Goal: Check status

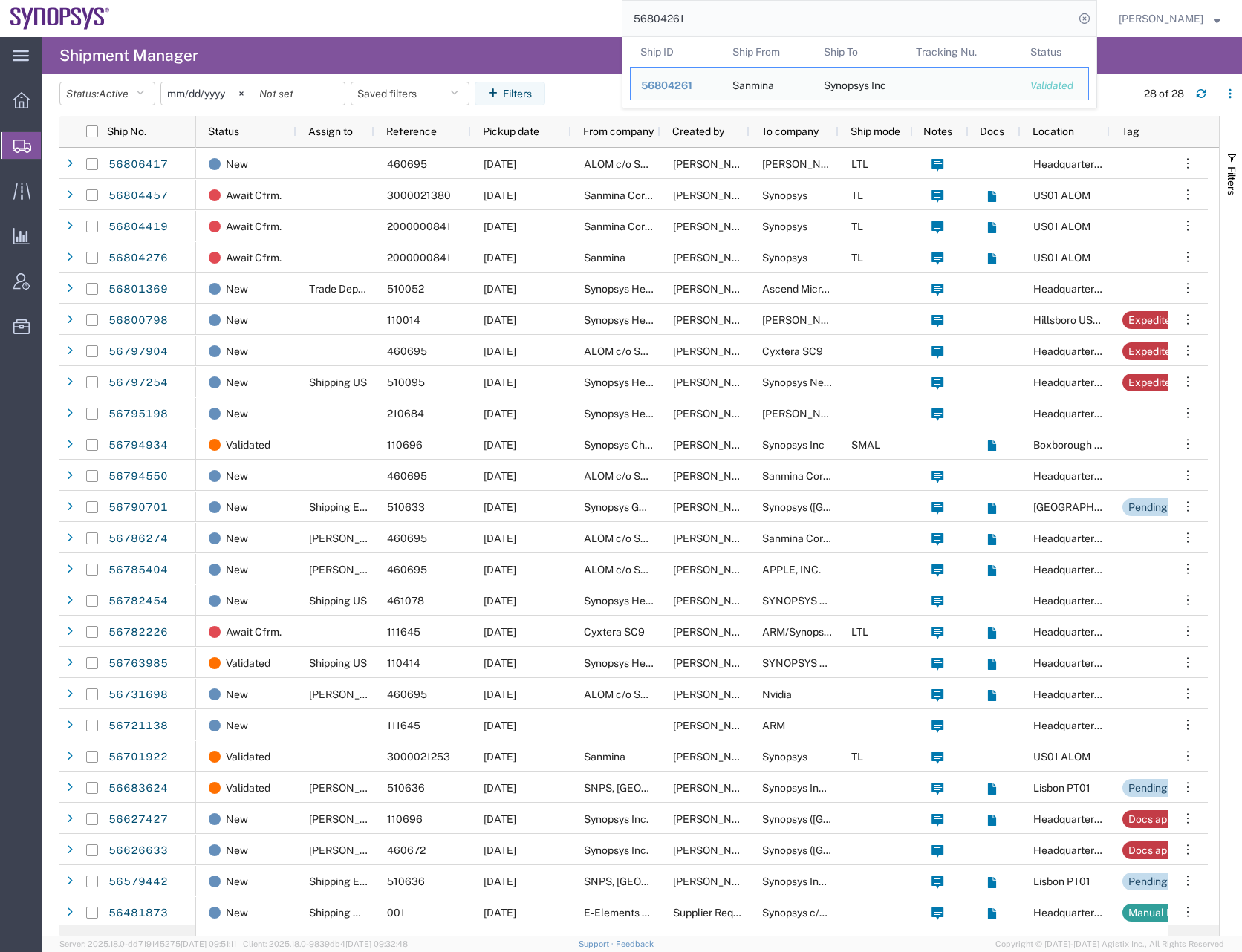
drag, startPoint x: 725, startPoint y: 18, endPoint x: 598, endPoint y: 30, distance: 127.6
click at [598, 30] on div "56804261 Ship ID Ship From Ship To Tracking Nu. Status Ship ID 56804261 Ship Fr…" at bounding box center [609, 19] width 977 height 37
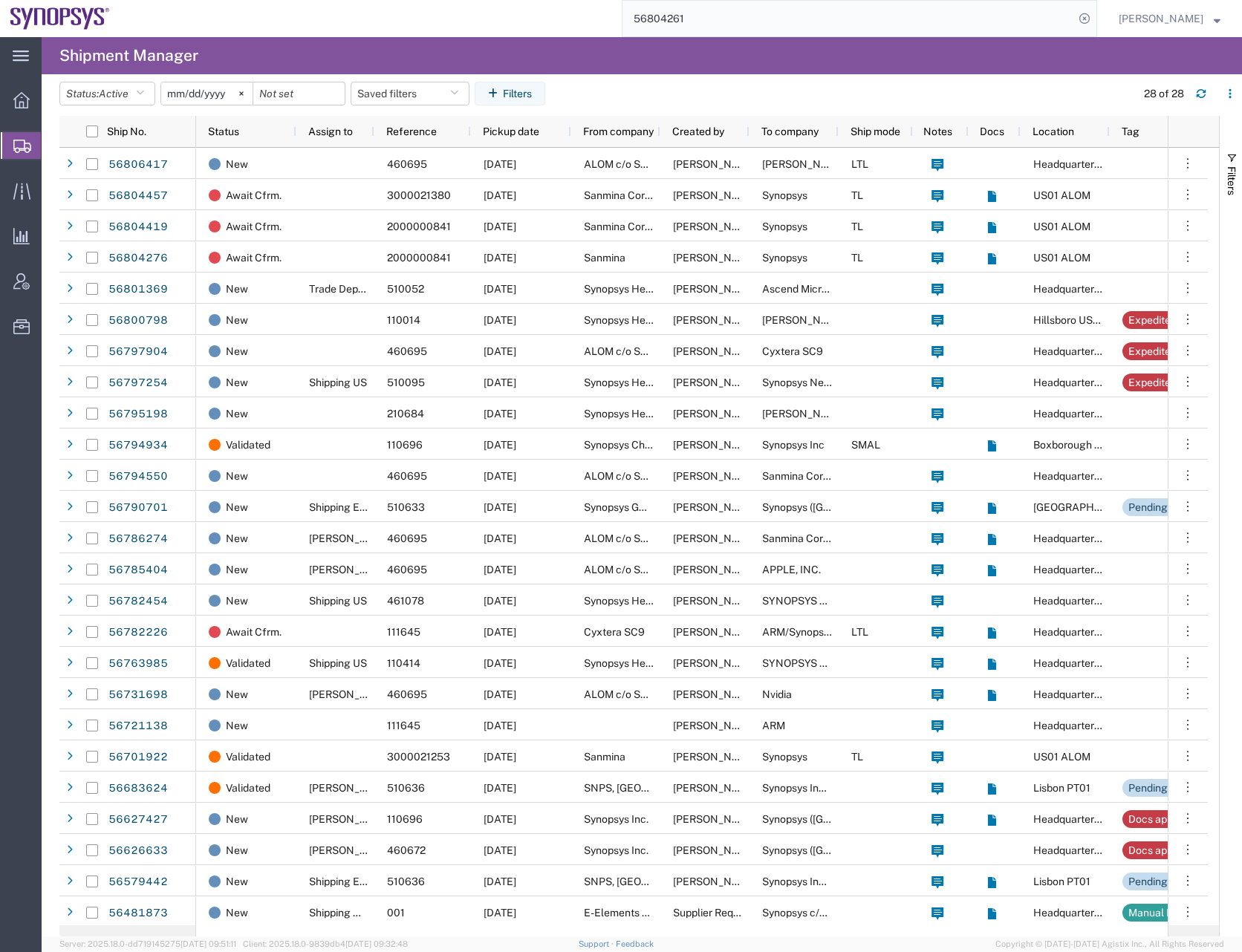
paste input "794934"
type input "56794934"
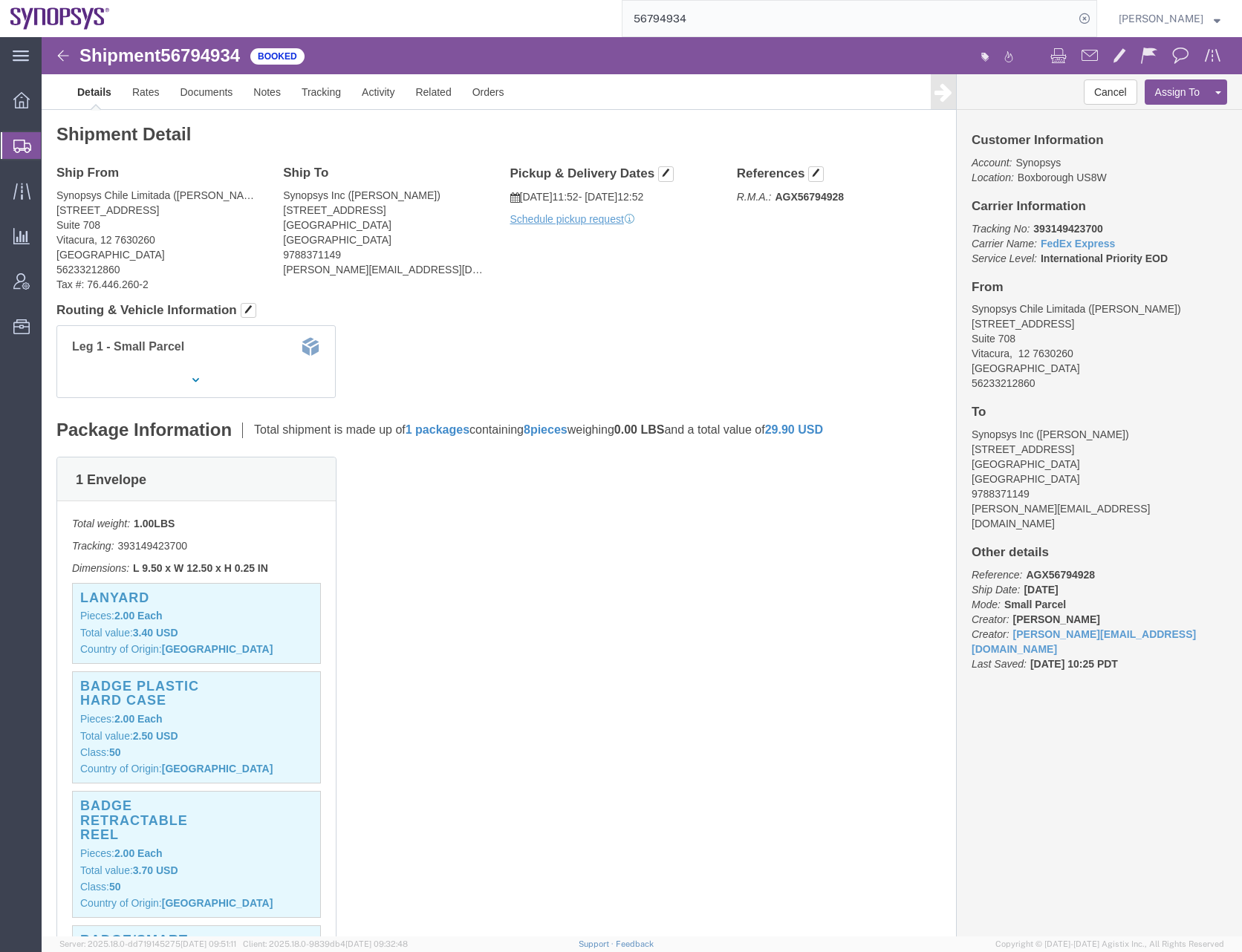
click div "1 Envelope Total weight: 1.00 LBS Tracking: 393149423700 Dimensions: L 9.50 x W…"
click div "Leg 1 - Small Parcel"
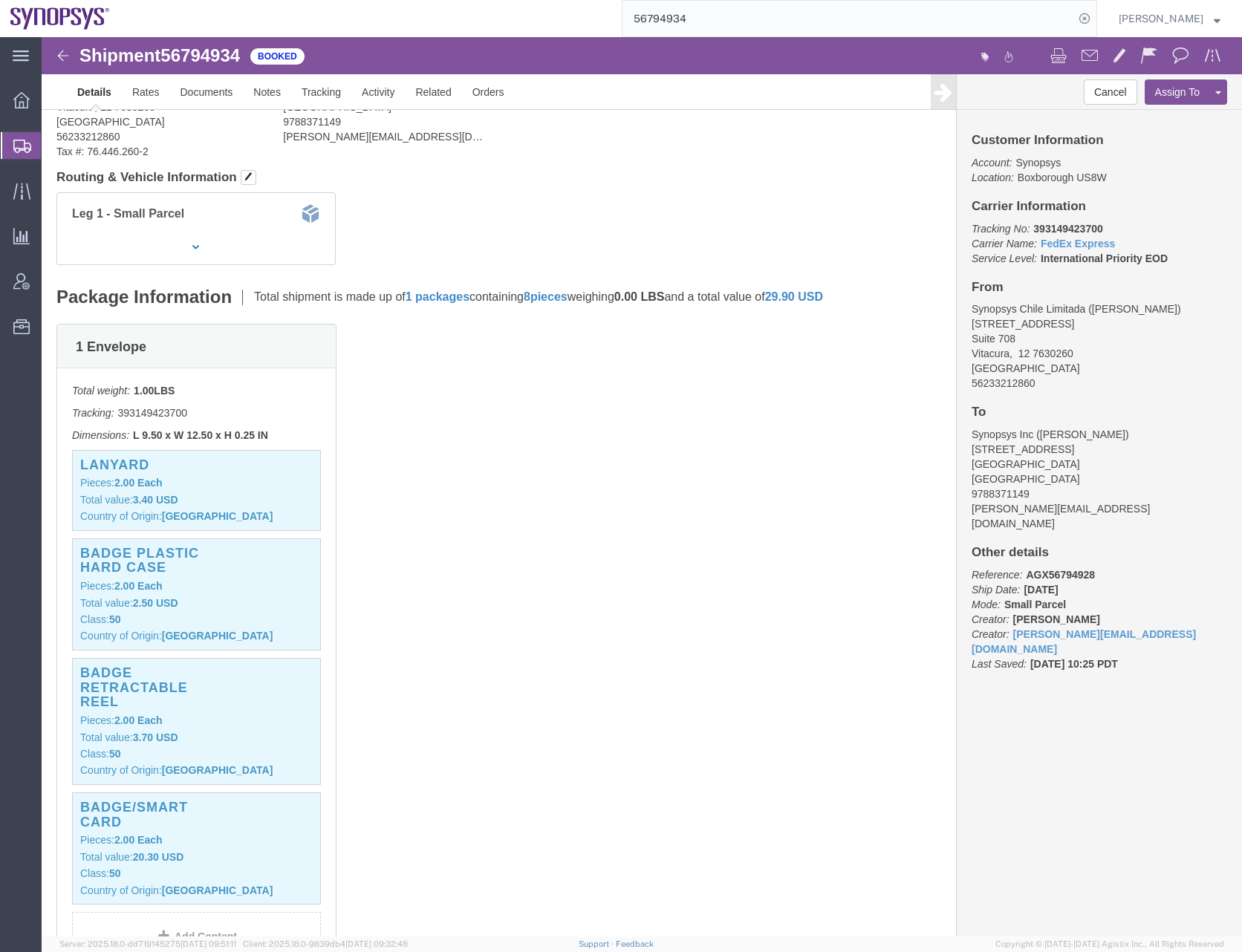
scroll to position [558, 0]
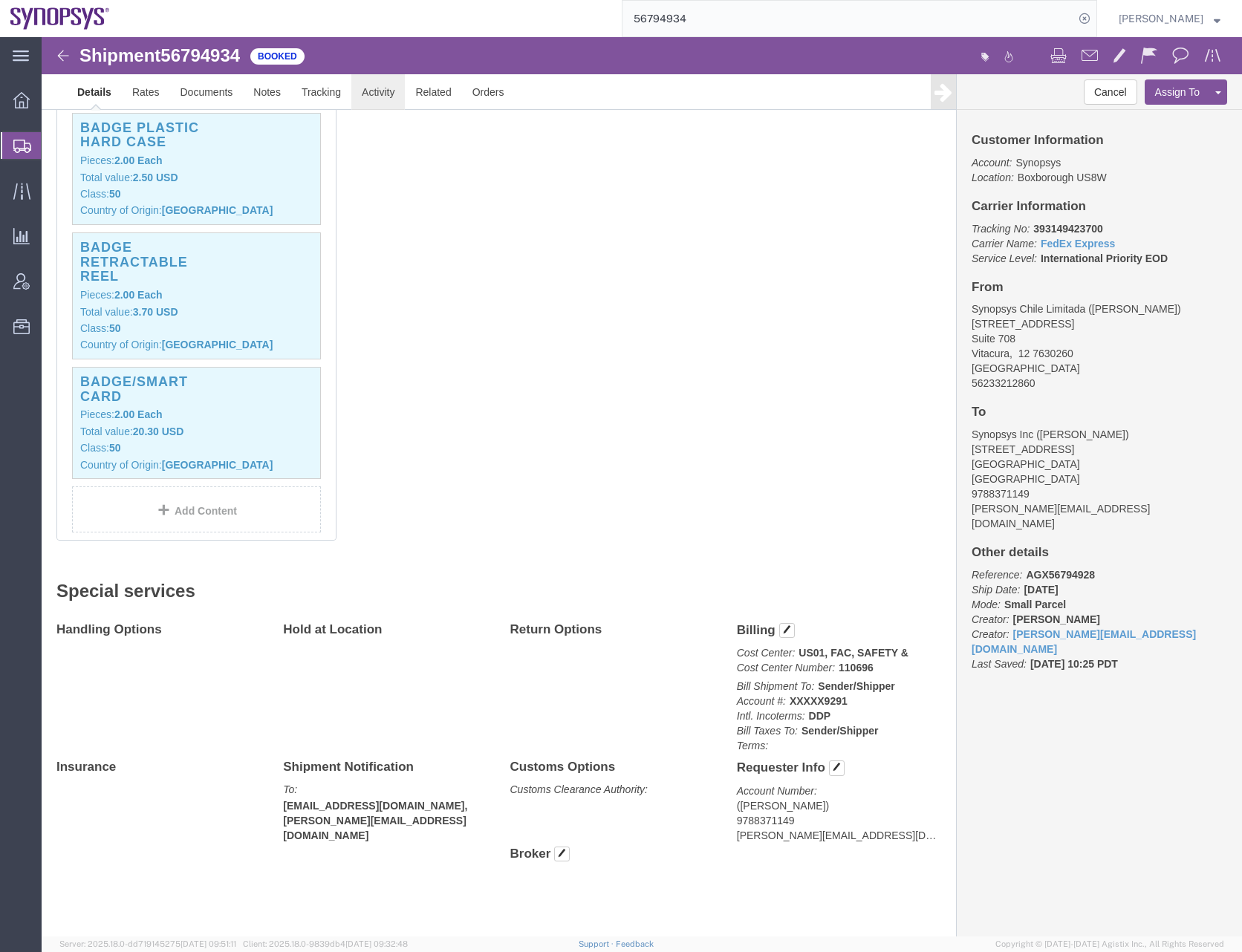
click link "Activity"
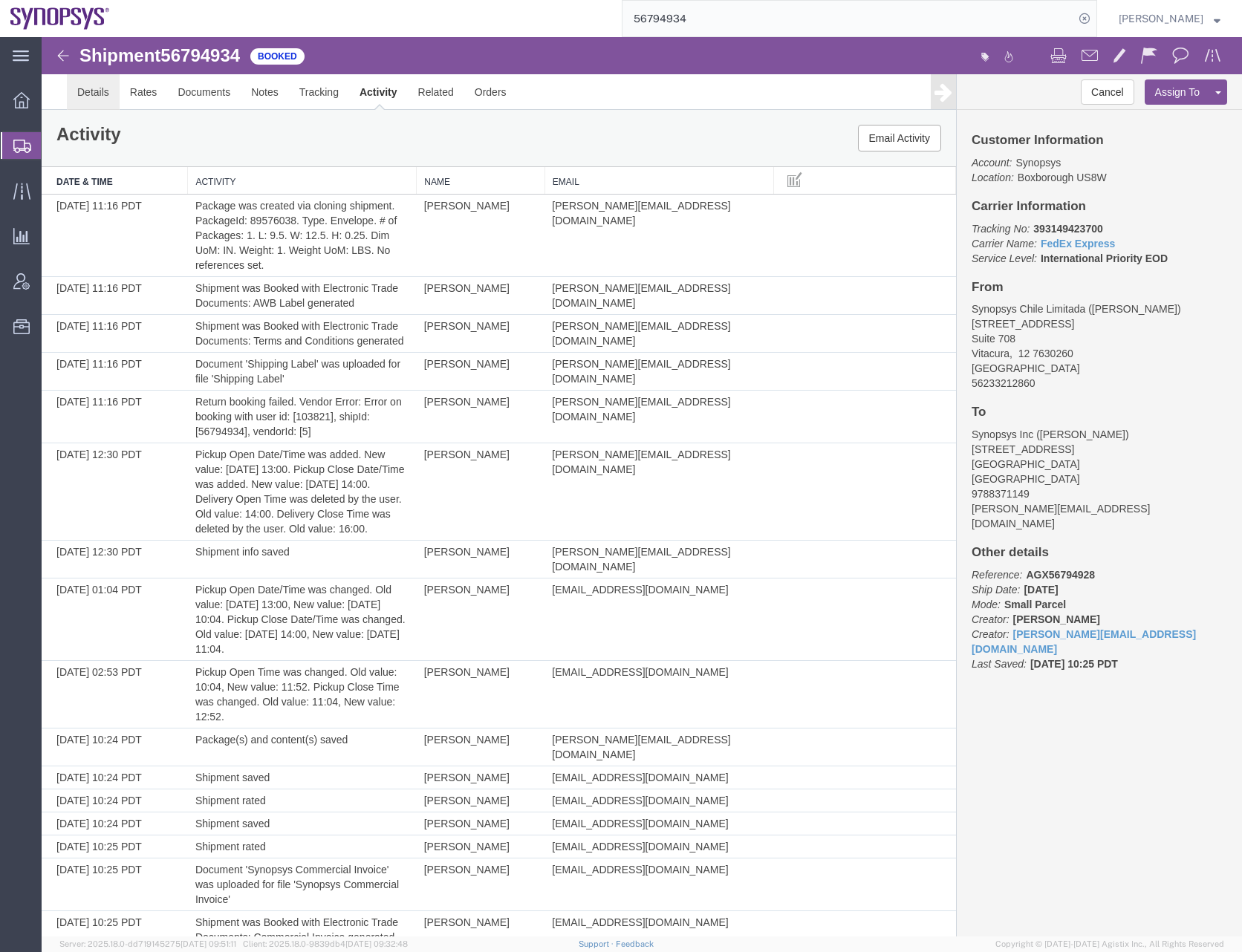
click at [90, 83] on link "Details" at bounding box center [92, 92] width 52 height 35
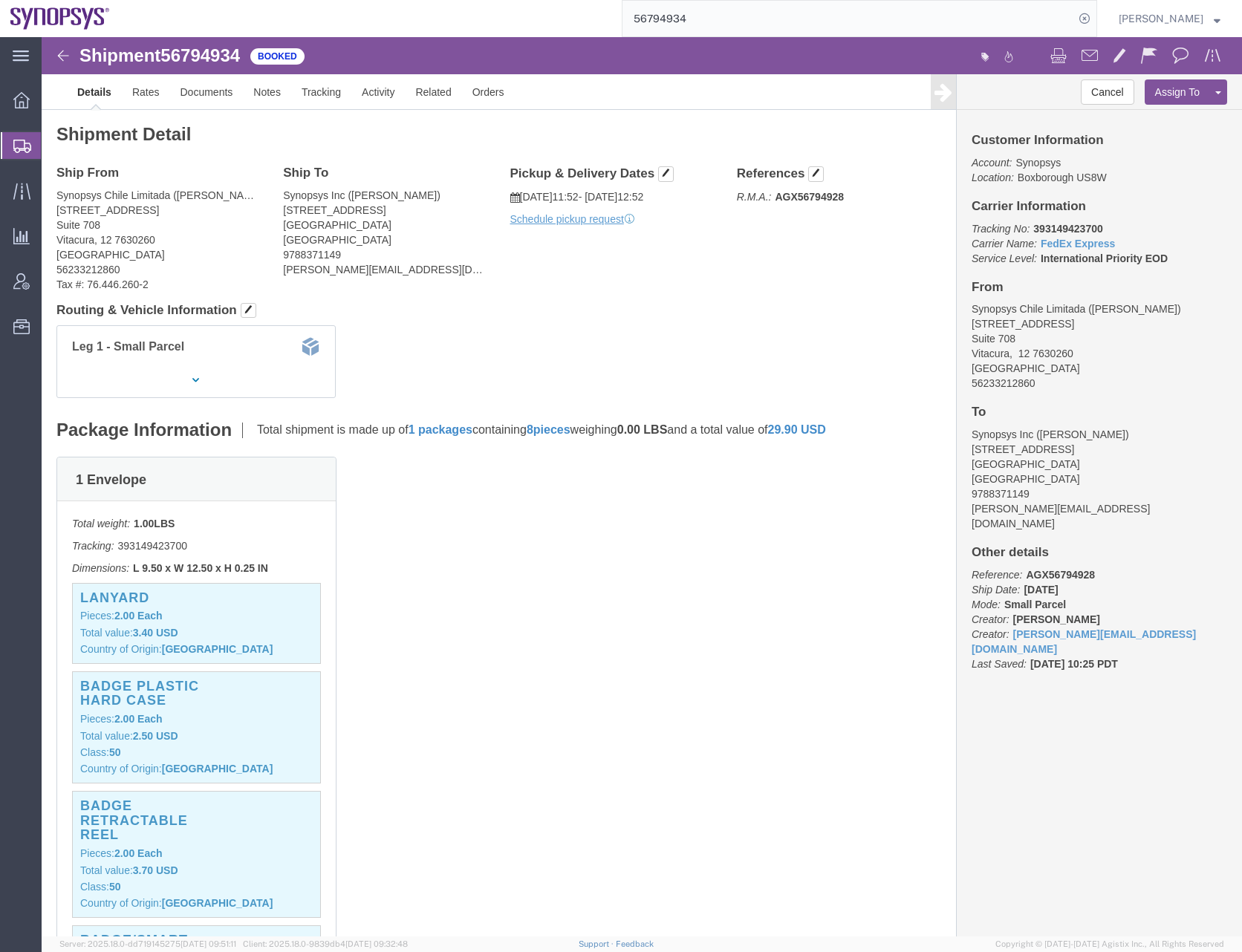
click at [18, 151] on icon at bounding box center [22, 145] width 18 height 13
